Goal: Use online tool/utility

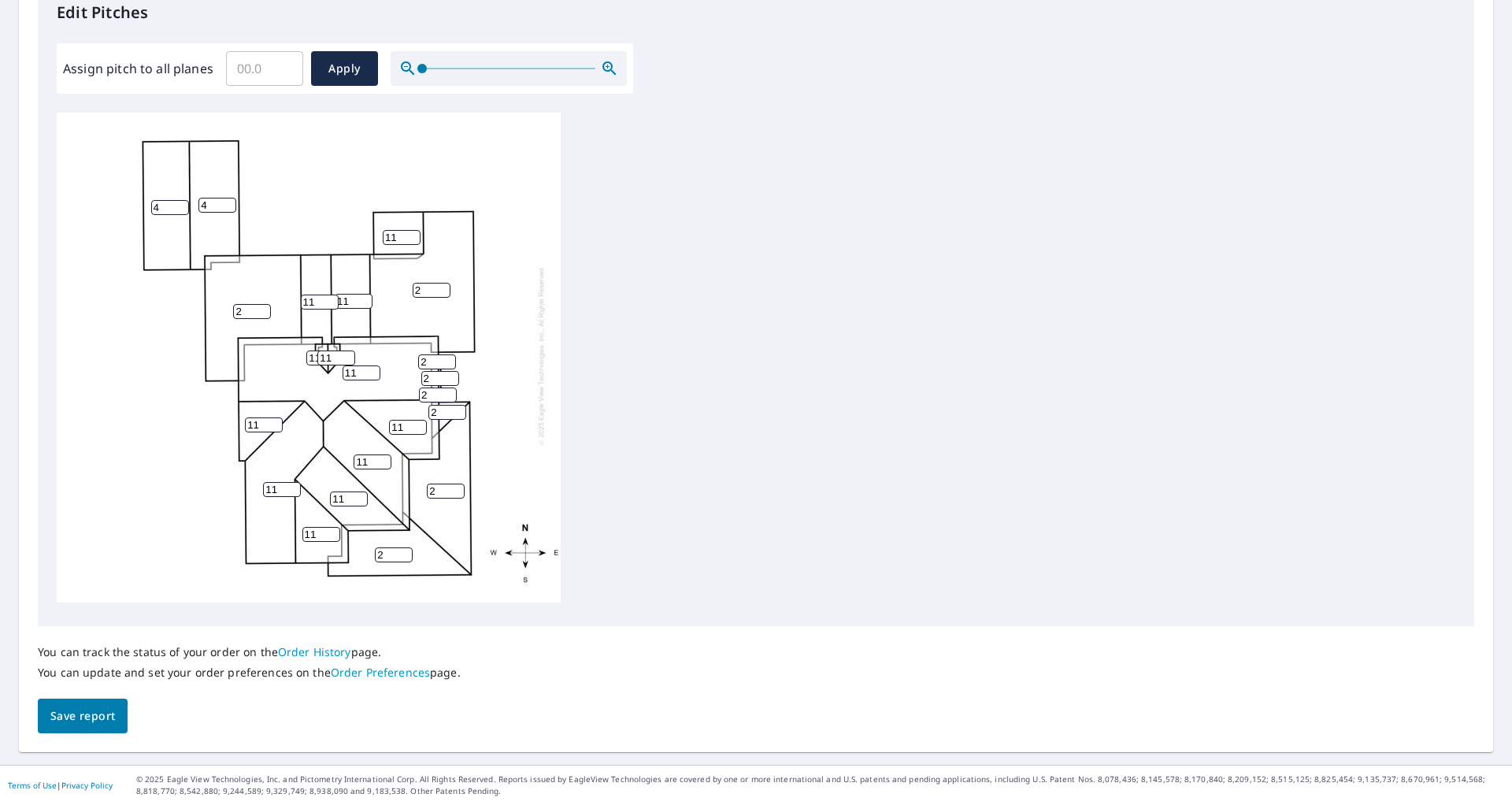
scroll to position [17, 0]
click at [165, 200] on input "4" at bounding box center [170, 208] width 38 height 15
type input "7"
click at [230, 197] on input "3" at bounding box center [217, 205] width 38 height 15
click at [215, 197] on input "3" at bounding box center [217, 205] width 38 height 15
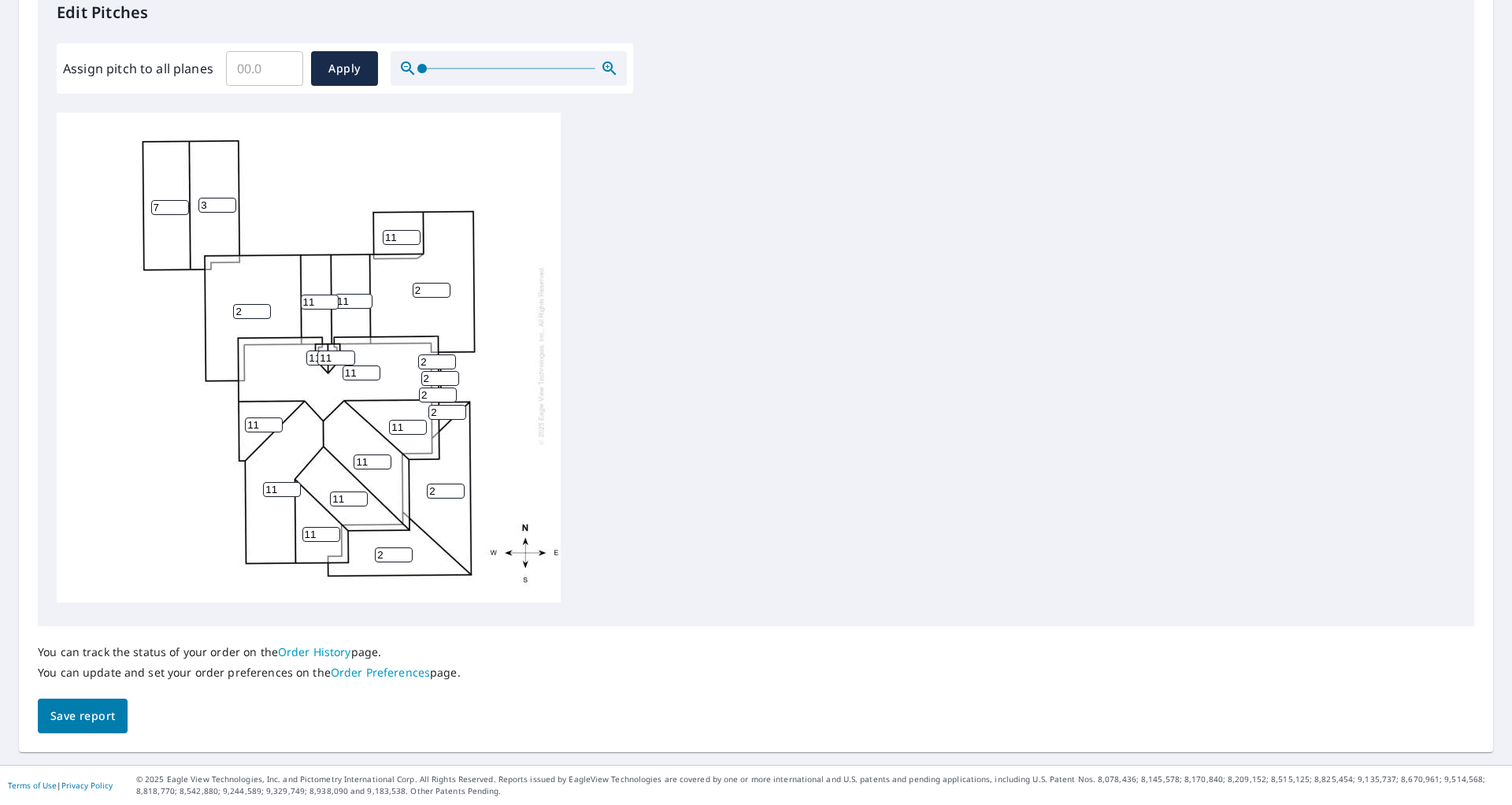
click at [216, 197] on input "3" at bounding box center [217, 205] width 38 height 15
drag, startPoint x: 216, startPoint y: 192, endPoint x: 143, endPoint y: 201, distance: 73.6
click at [143, 201] on div "11 2 2 11 2 37 7 2 11 11 11 11 11 11 11 11 2 2 11 11 2 2" at bounding box center [308, 355] width 504 height 495
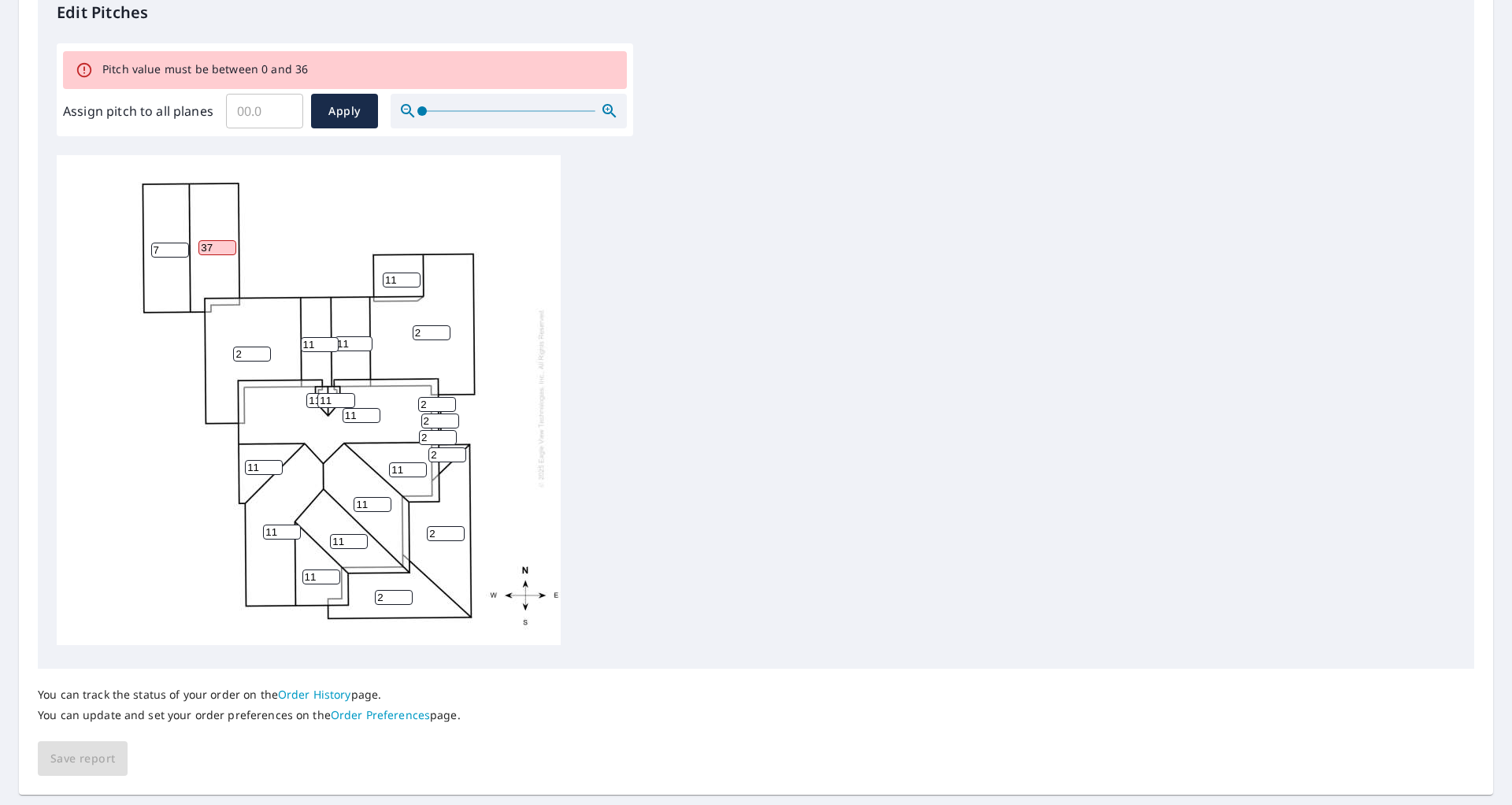
click at [205, 242] on input "37" at bounding box center [217, 247] width 38 height 15
drag, startPoint x: 213, startPoint y: 238, endPoint x: 186, endPoint y: 234, distance: 27.3
click at [186, 234] on div "11 2 2 11 2 7 7 2 11 11 11 11 11 11 11 11 2 2 11 11 2 2" at bounding box center [308, 398] width 504 height 495
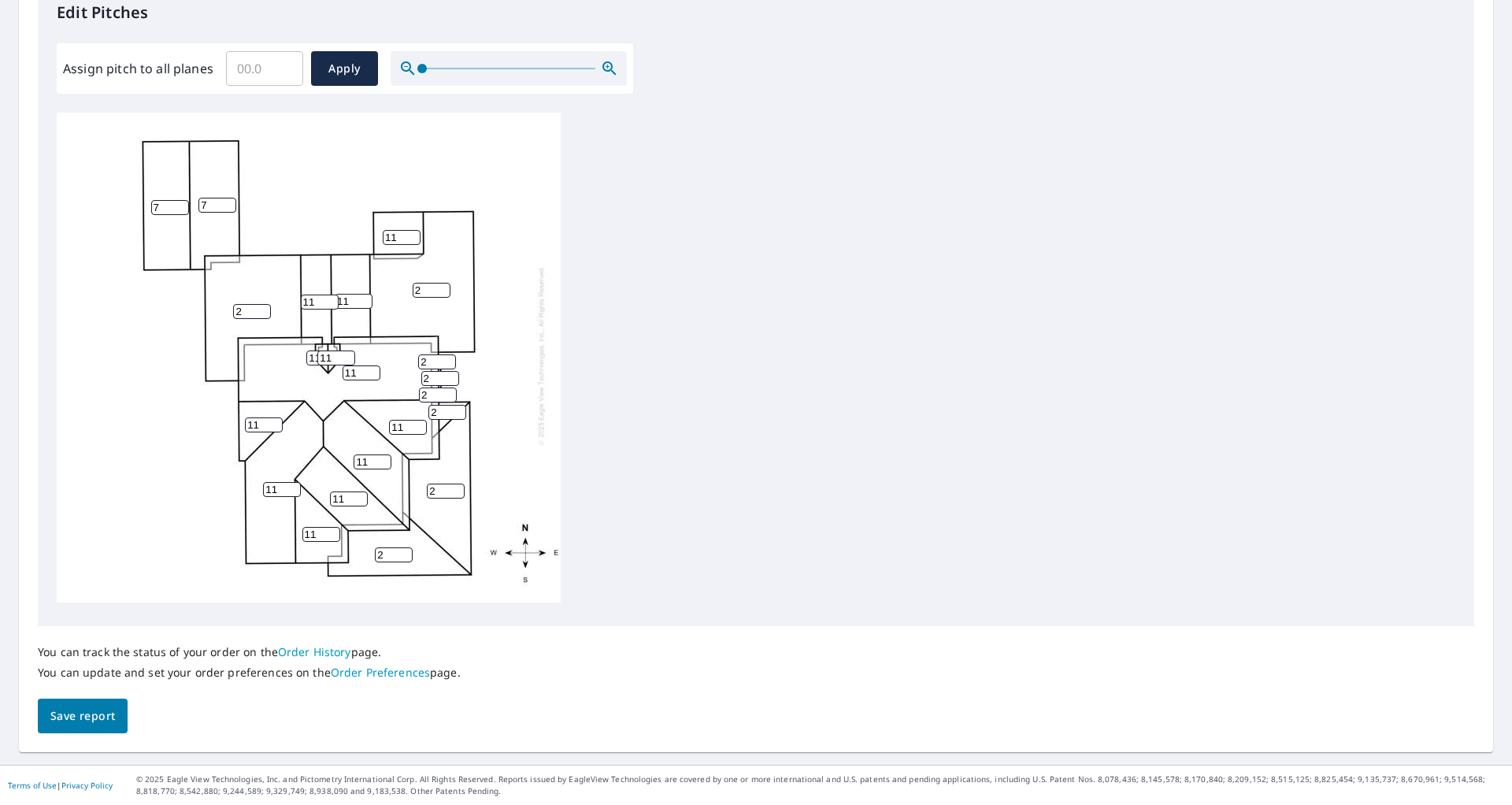
type input "7"
click at [639, 312] on div "11 2 2 11 2 7 7 2 11 11 11 11 11 11 11 11 2 2 11 11 2 2" at bounding box center [755, 360] width 1398 height 495
click at [97, 715] on span "Save report" at bounding box center [83, 716] width 65 height 20
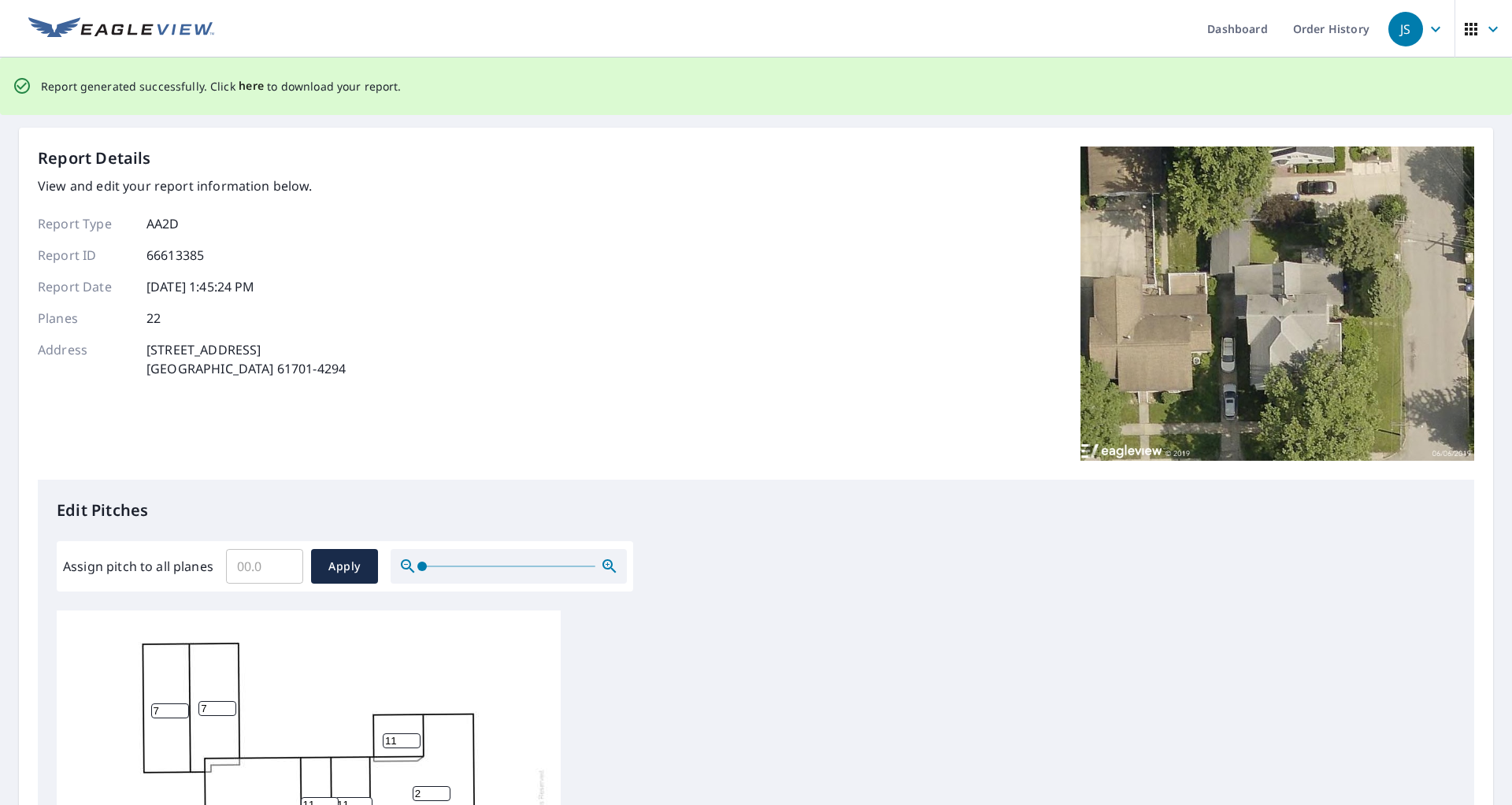
click at [252, 86] on span "here" at bounding box center [252, 86] width 26 height 20
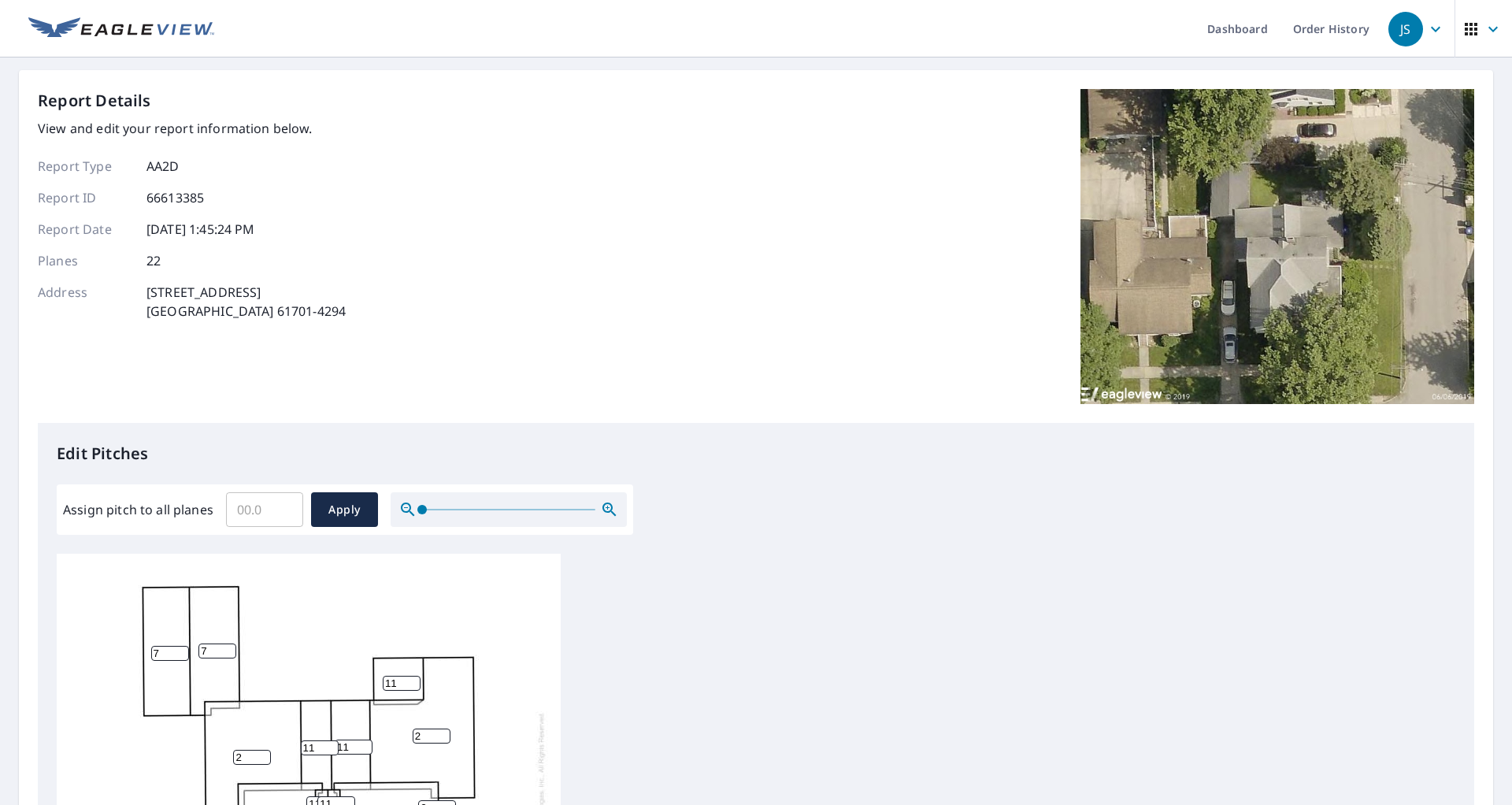
drag, startPoint x: 401, startPoint y: 687, endPoint x: 370, endPoint y: 685, distance: 31.1
click at [370, 685] on div "11 2 2 11 2 7 7 2 11 11 11 11 11 11 11 11 2 2 11 11 2 2" at bounding box center [308, 801] width 504 height 495
click at [1342, 176] on img at bounding box center [1277, 246] width 394 height 315
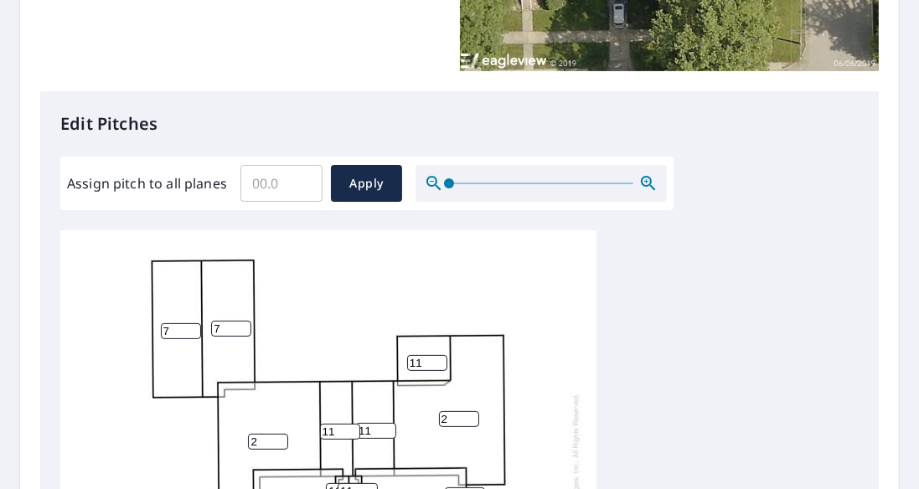
scroll to position [478, 0]
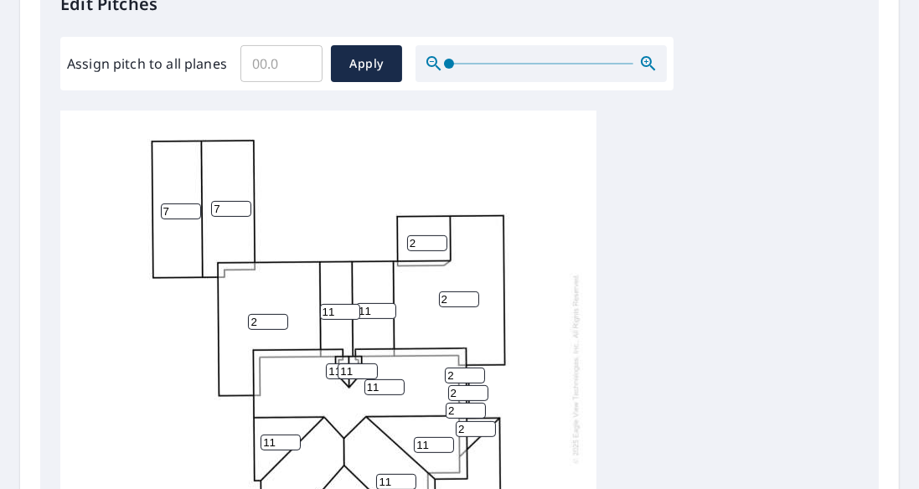
type input "2"
click at [571, 305] on div "11 2 2 11 2 7 7 2 11 11 11 11 11 11 2 11 2 2 11 11 2 2" at bounding box center [328, 369] width 536 height 526
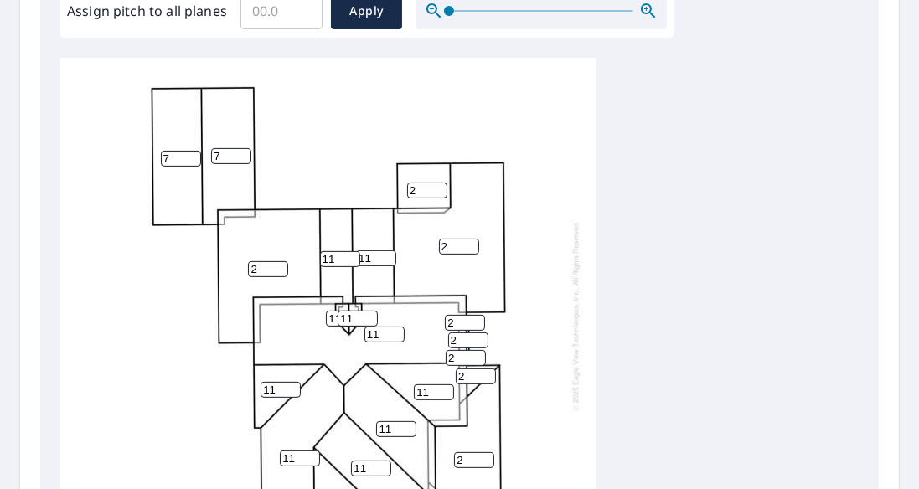
scroll to position [670, 0]
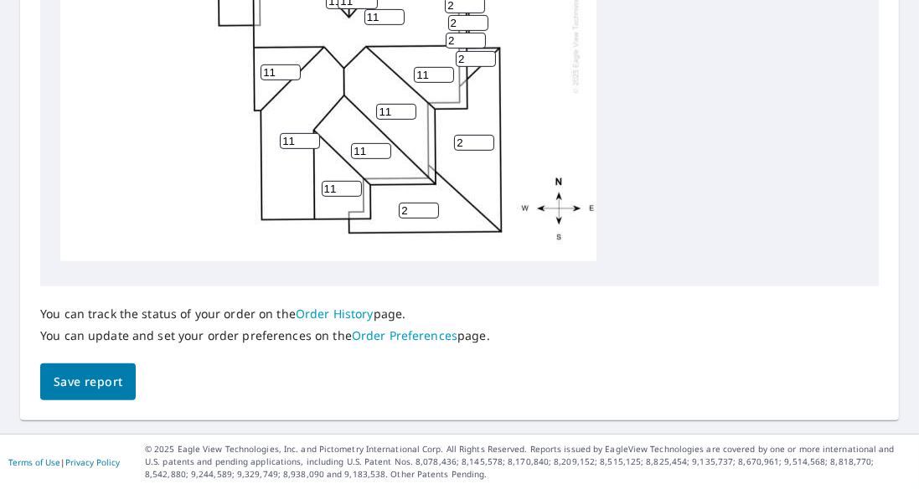
click at [99, 378] on span "Save report" at bounding box center [88, 382] width 69 height 21
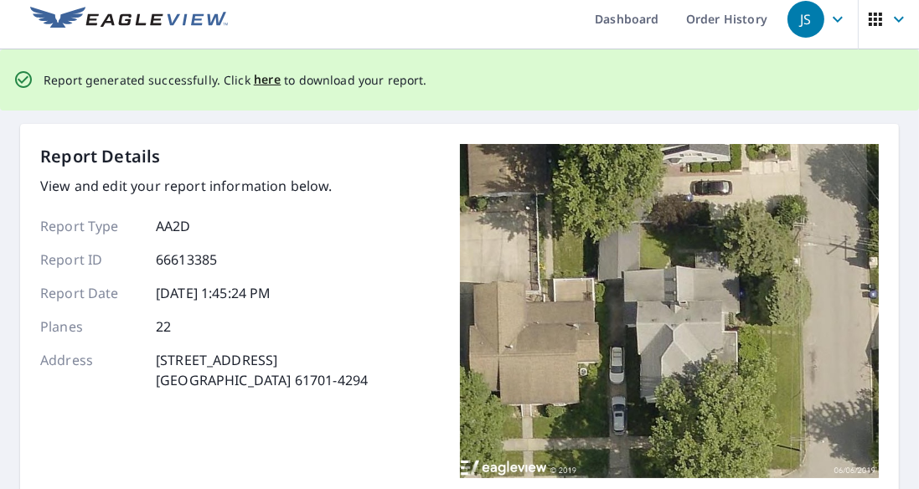
scroll to position [0, 0]
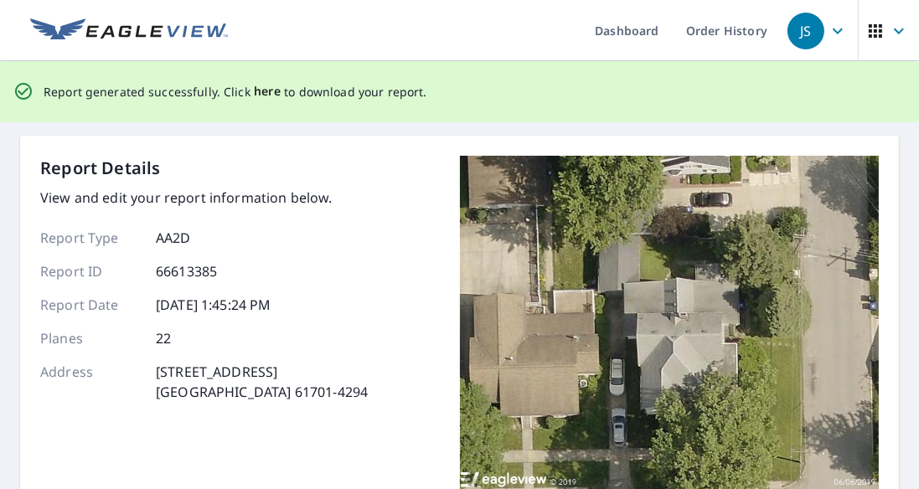
click at [263, 87] on span "here" at bounding box center [268, 91] width 28 height 21
